Goal: Information Seeking & Learning: Learn about a topic

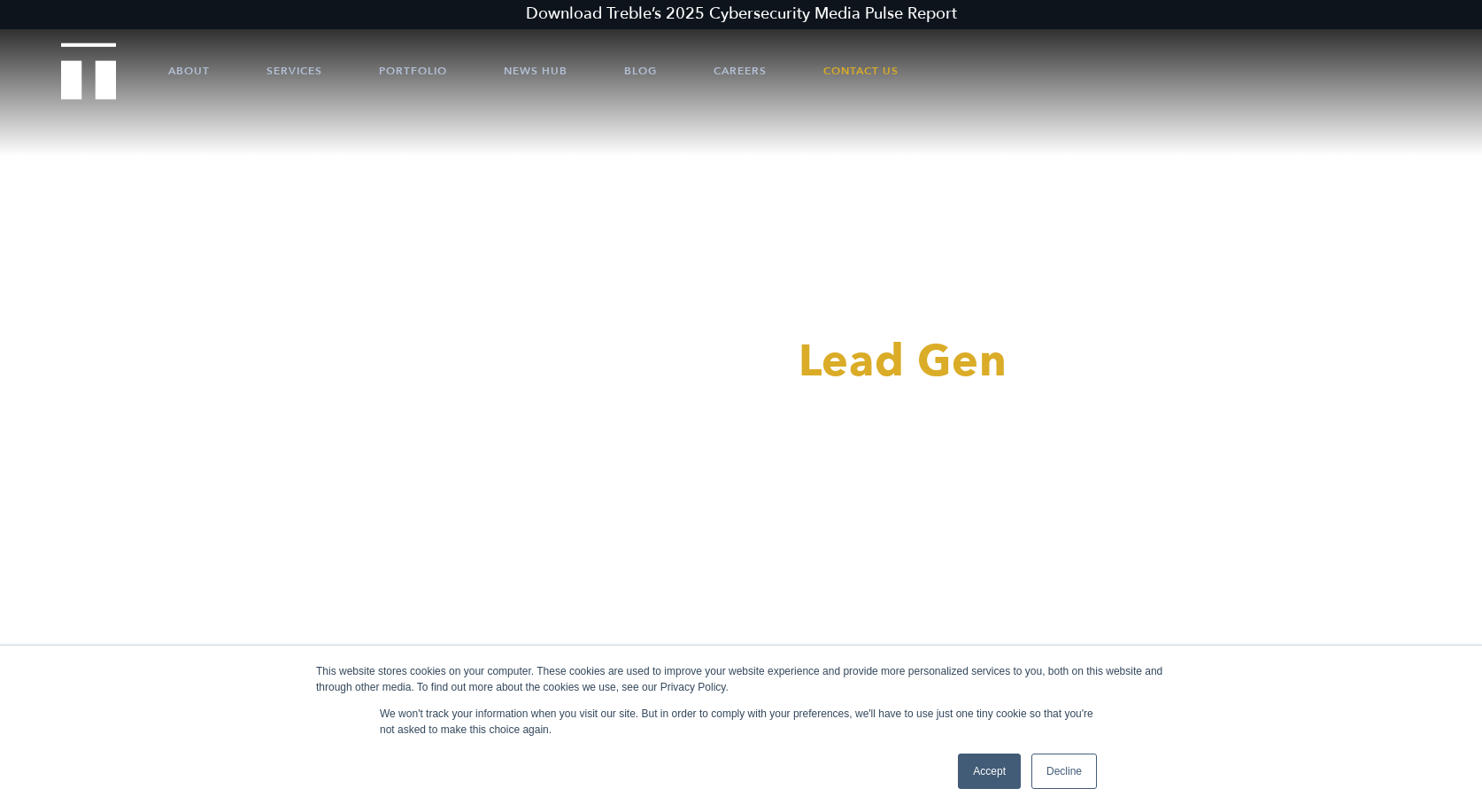
click at [1076, 783] on link "Decline" at bounding box center [1063, 771] width 65 height 36
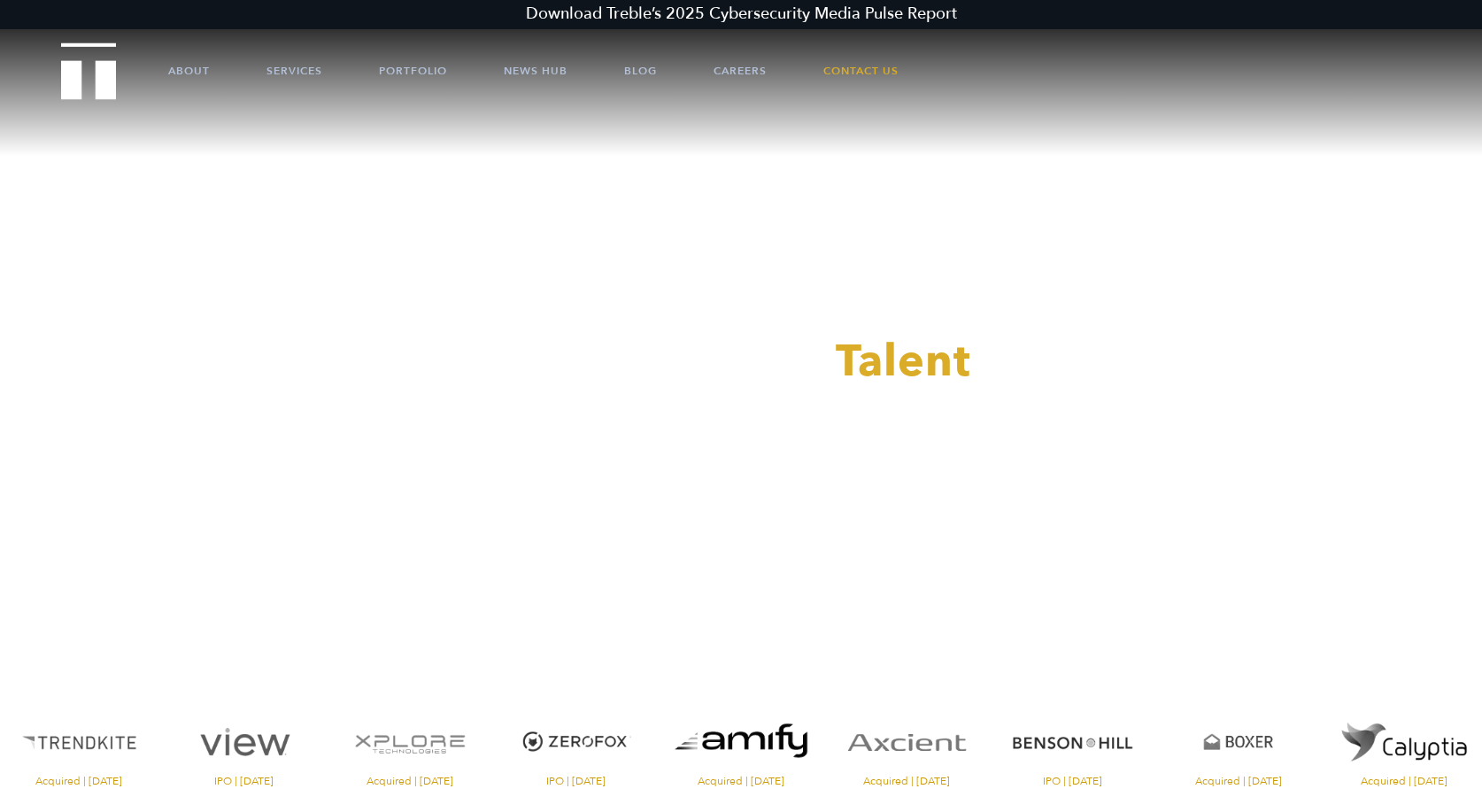
click at [733, 74] on div at bounding box center [741, 406] width 1482 height 812
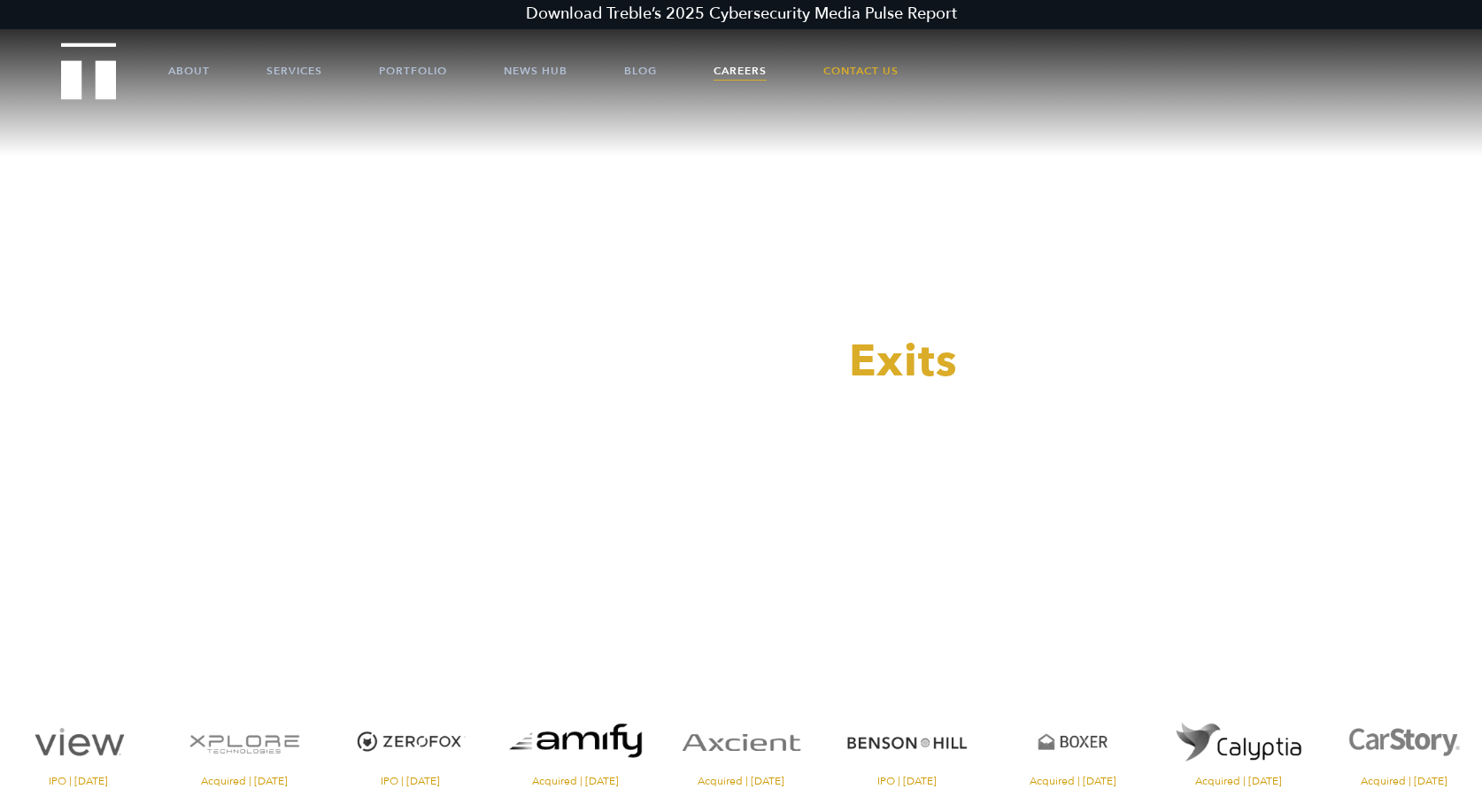
click at [734, 68] on link "Careers" at bounding box center [741, 71] width 53 height 53
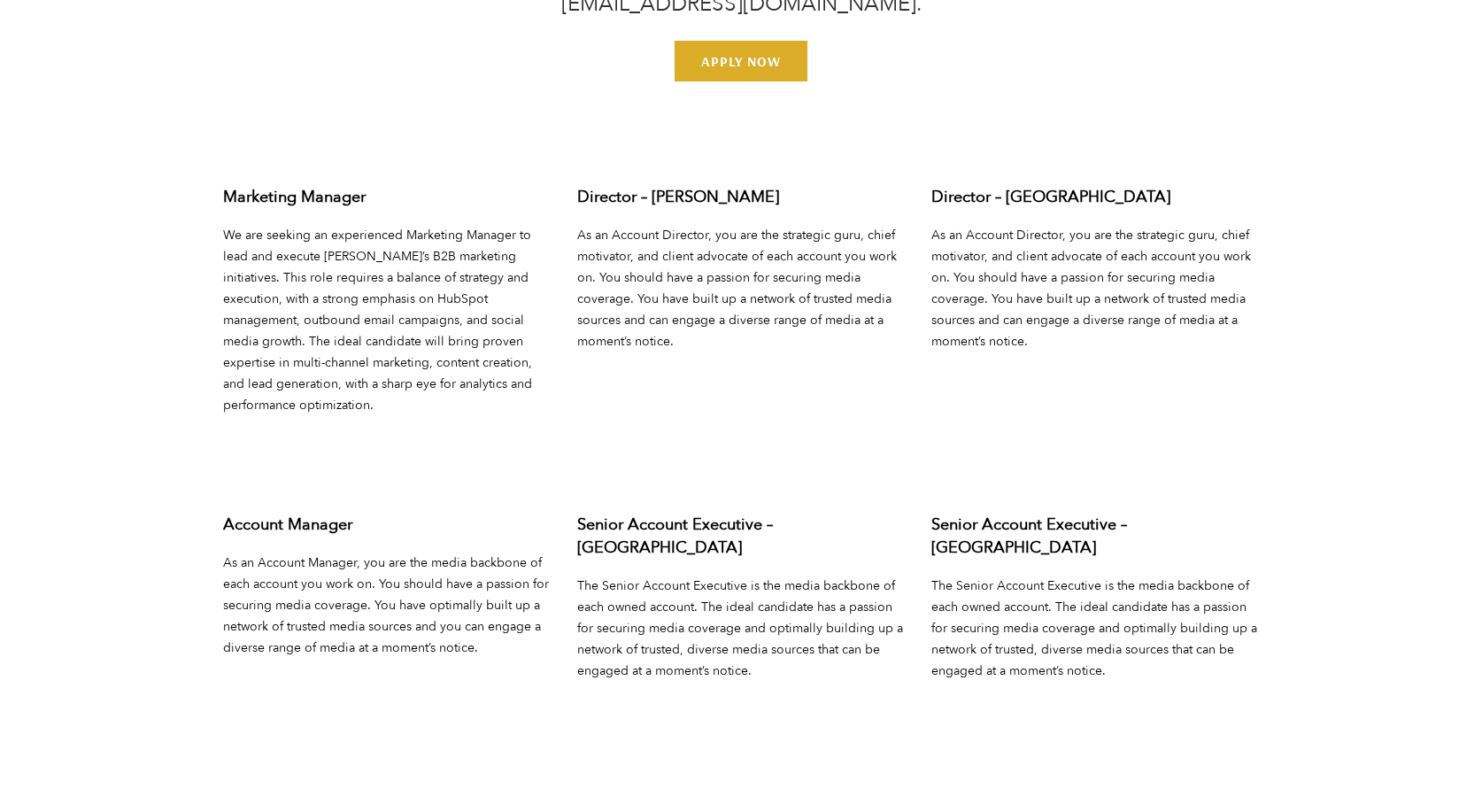
scroll to position [6479, 0]
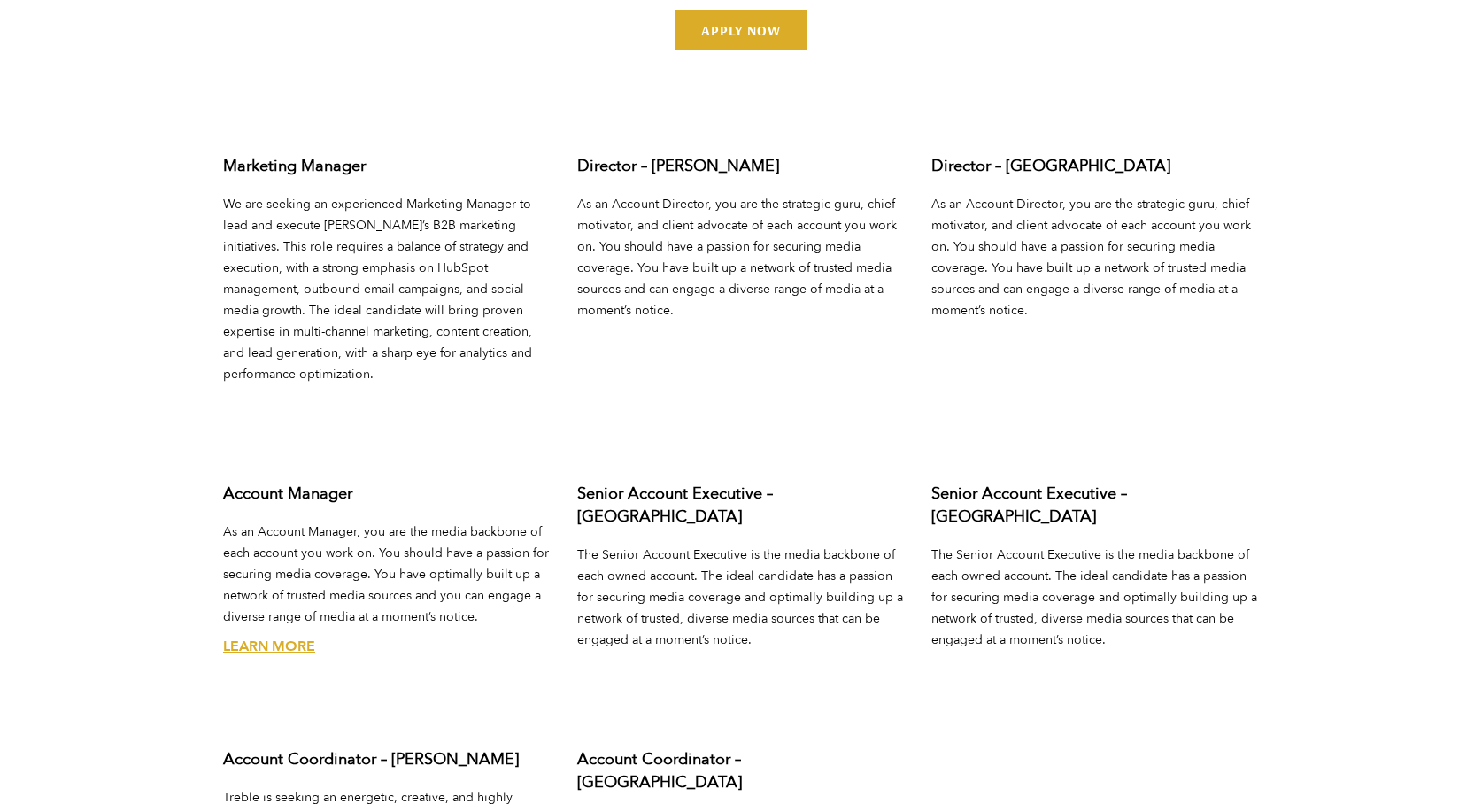
click at [274, 636] on link "Learn More" at bounding box center [270, 646] width 92 height 19
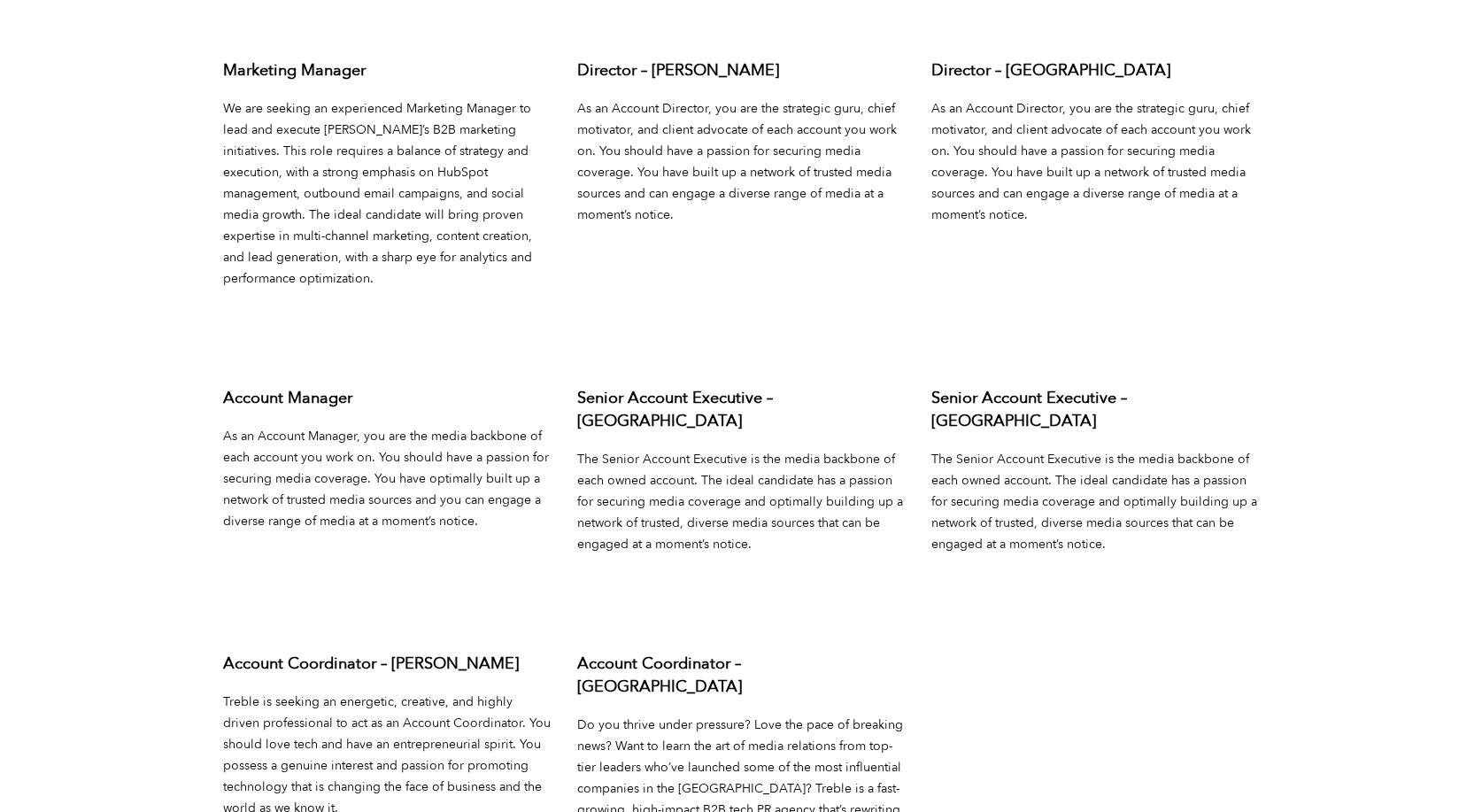
scroll to position [7016, 0]
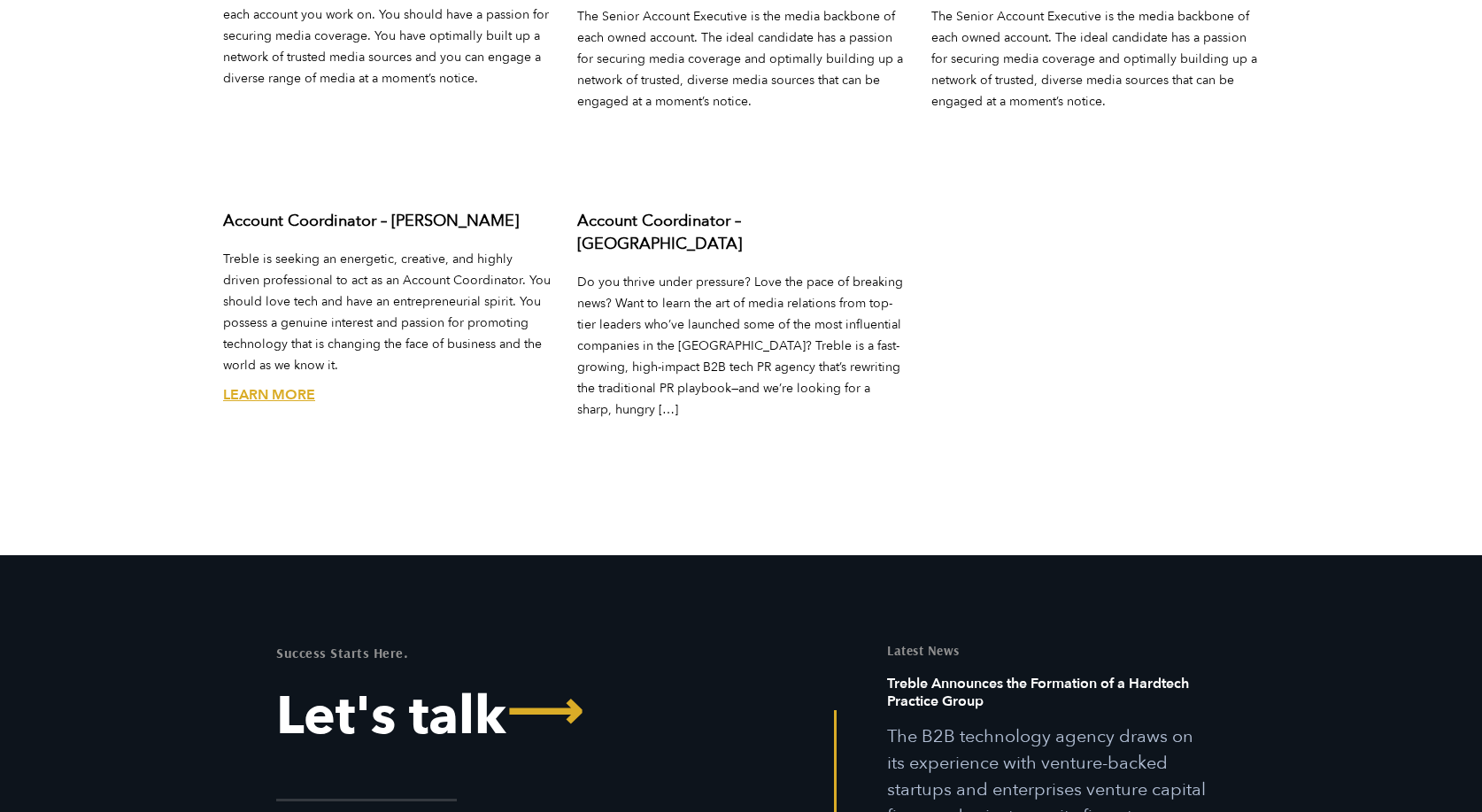
click at [278, 385] on link "Learn More" at bounding box center [270, 395] width 92 height 19
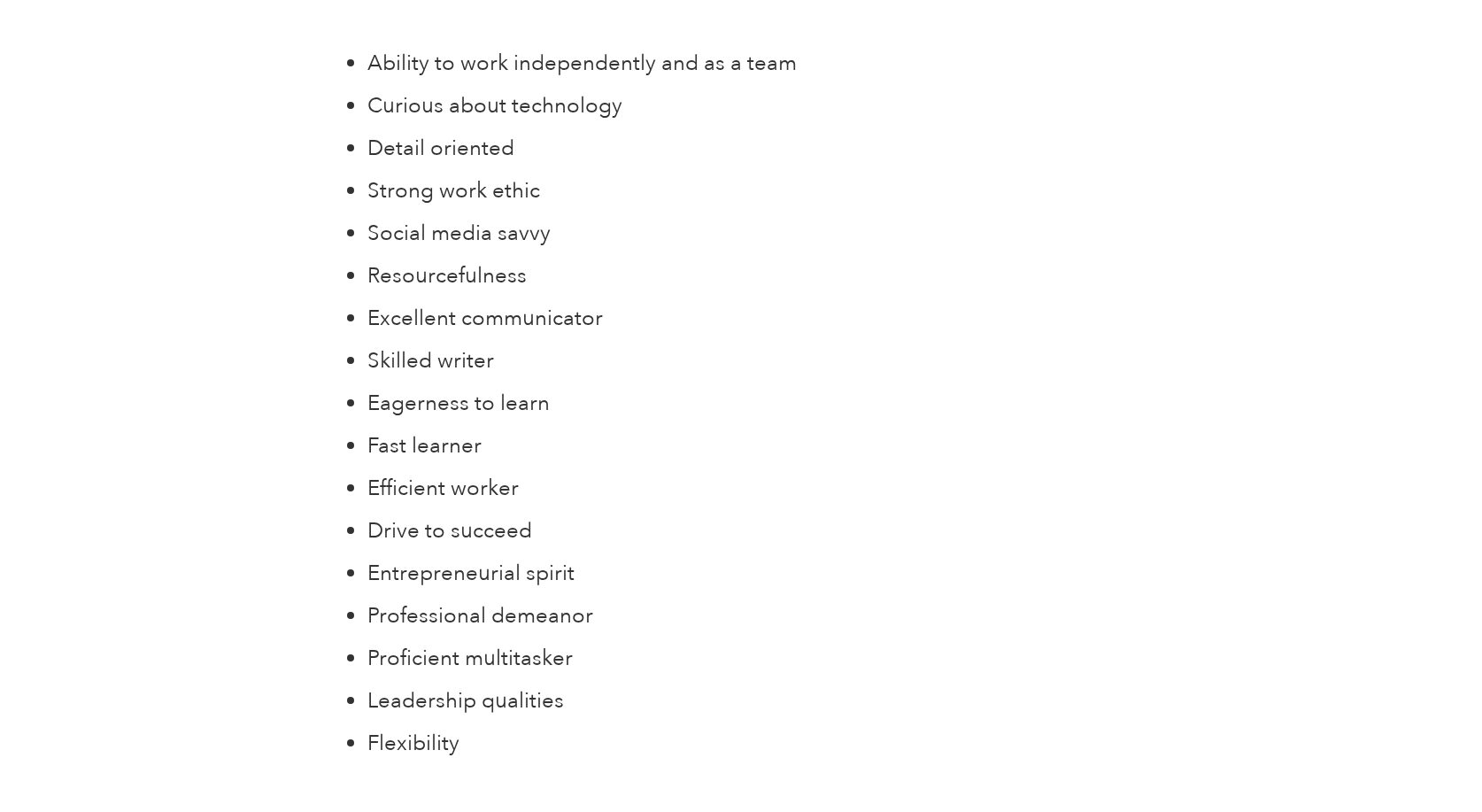
scroll to position [2656, 0]
